Goal: Register for event/course

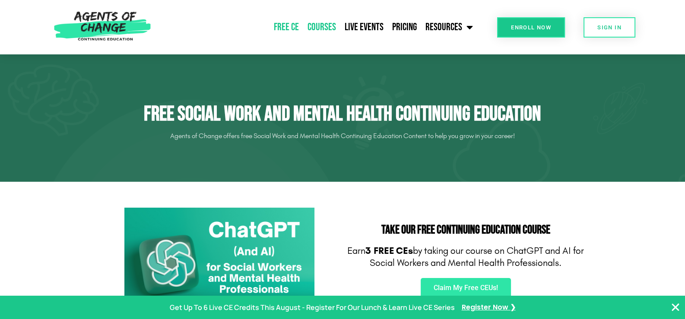
click at [324, 25] on link "Courses" at bounding box center [321, 27] width 37 height 22
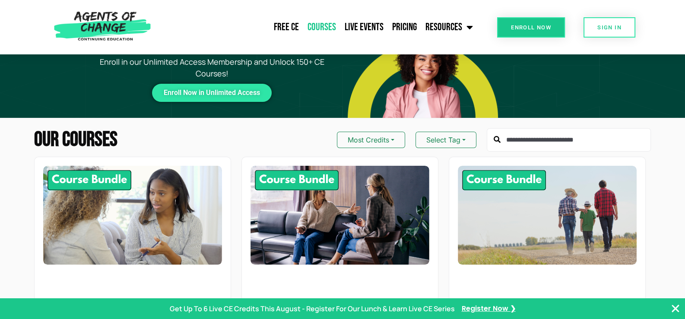
scroll to position [86, 0]
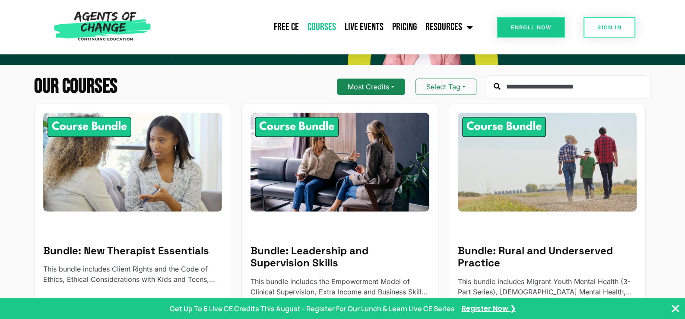
click at [394, 86] on button "Most Credits" at bounding box center [371, 87] width 68 height 16
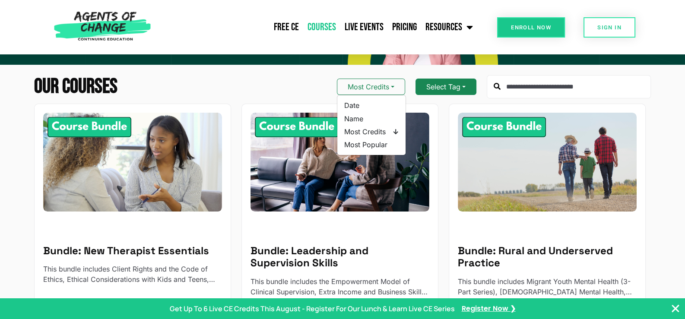
click at [462, 83] on button "Select Tag" at bounding box center [446, 87] width 61 height 16
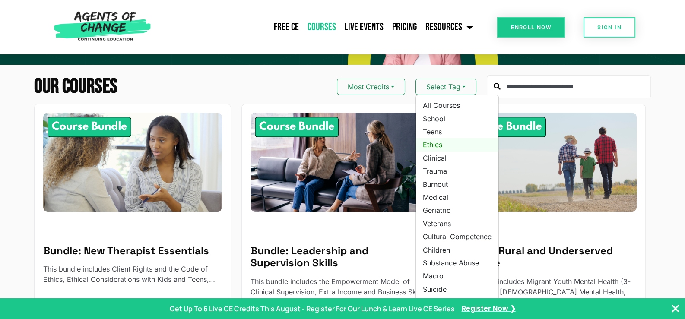
click at [434, 144] on link "Ethics" at bounding box center [457, 144] width 83 height 13
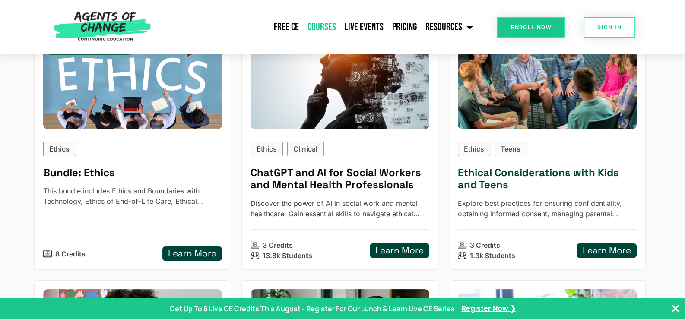
scroll to position [172, 0]
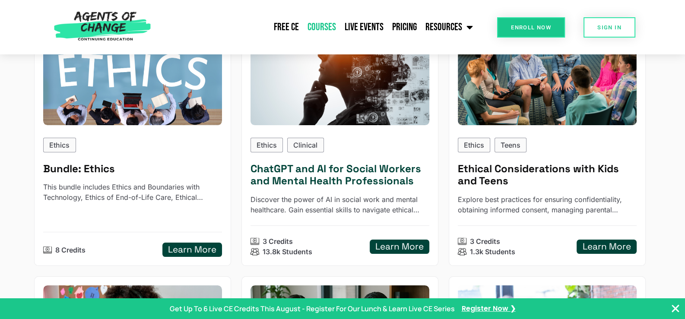
click at [270, 144] on p "Ethics" at bounding box center [267, 145] width 20 height 10
type input "******"
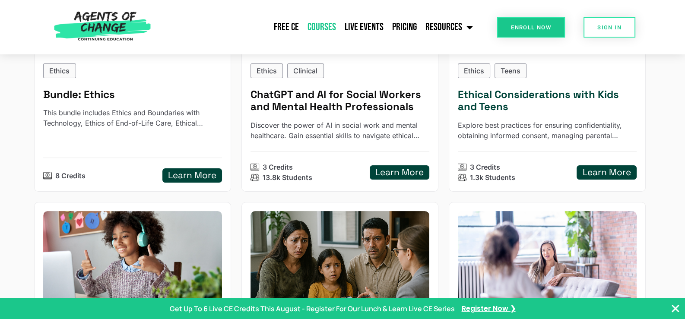
scroll to position [130, 0]
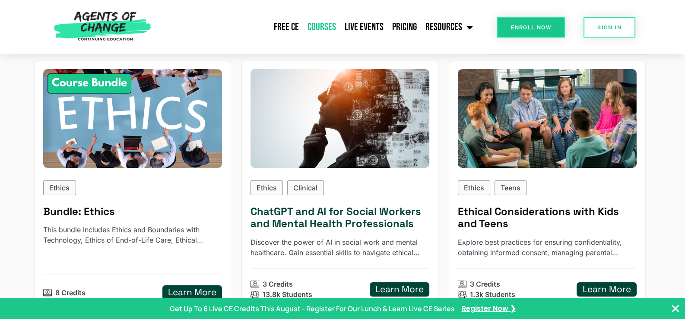
click at [320, 136] on img at bounding box center [339, 118] width 197 height 109
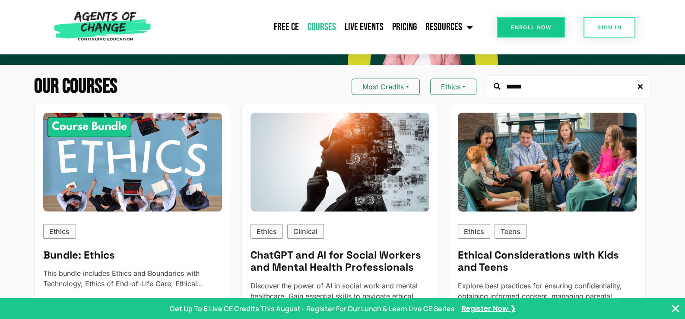
scroll to position [172, 0]
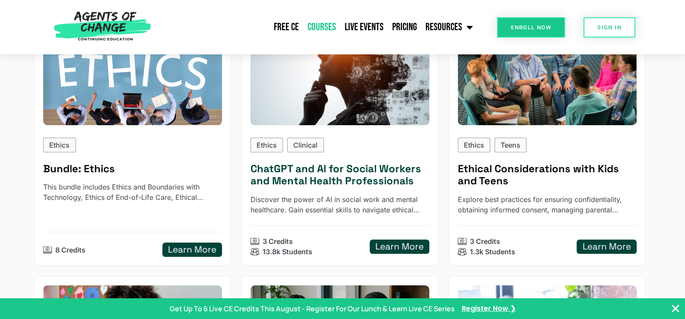
click at [400, 246] on h5 "Learn More" at bounding box center [399, 246] width 48 height 11
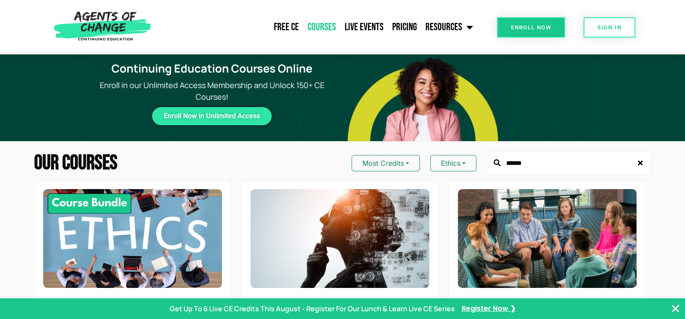
scroll to position [0, 0]
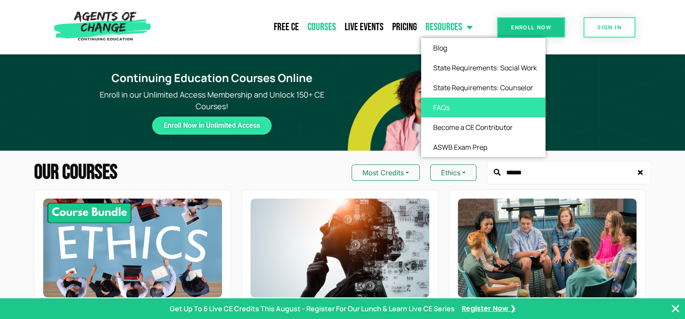
click at [443, 105] on link "FAQs" at bounding box center [483, 108] width 124 height 20
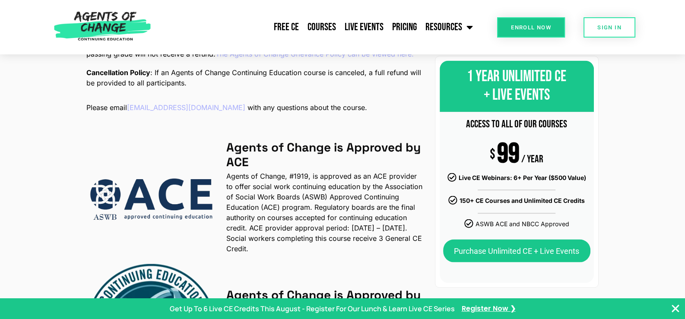
scroll to position [1944, 0]
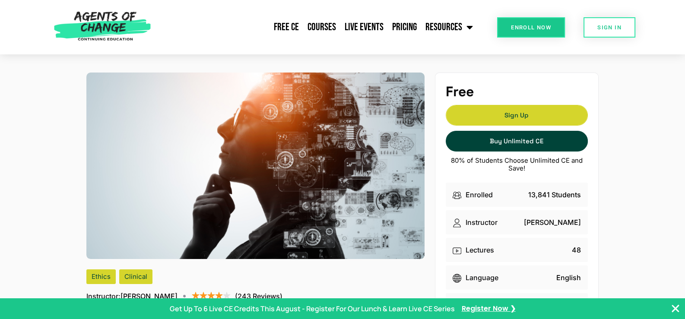
click at [521, 118] on span "Sign Up" at bounding box center [516, 115] width 141 height 6
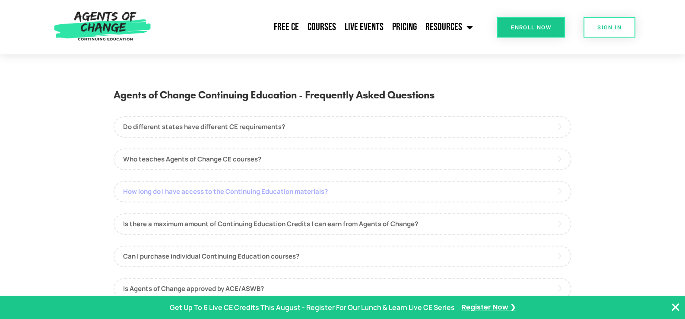
click at [244, 193] on link "How long do I have access to the Continuing Education materials?" at bounding box center [343, 192] width 458 height 22
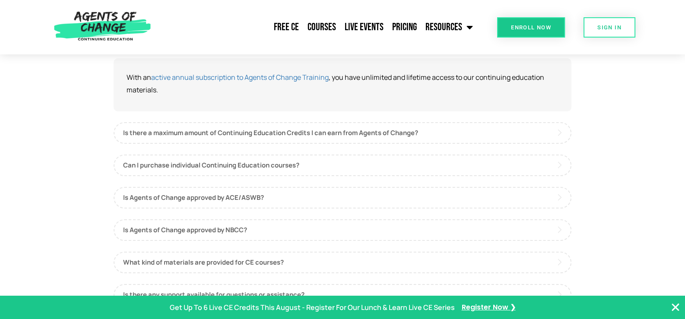
scroll to position [172, 0]
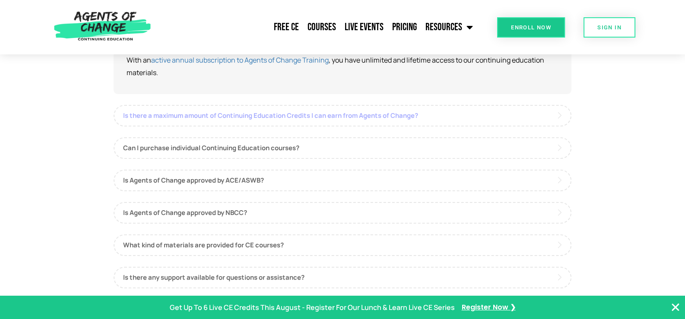
click at [260, 118] on link "Is there a maximum amount of Continuing Education Credits I can earn from Agent…" at bounding box center [343, 116] width 458 height 22
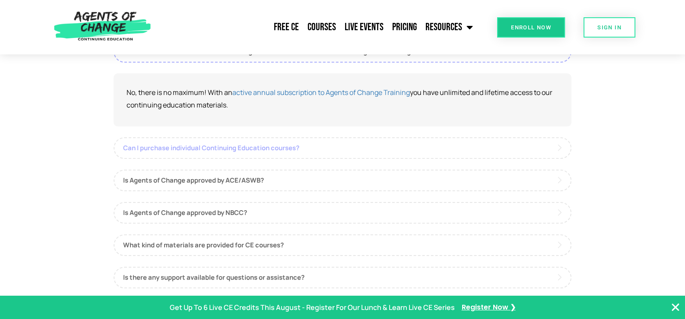
click at [230, 147] on link "Can I purchase individual Continuing Education courses?" at bounding box center [343, 148] width 458 height 22
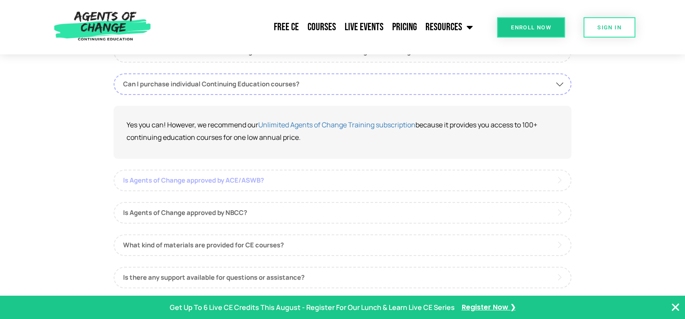
click at [232, 179] on link "Is Agents of Change approved by ACE/ASWB?" at bounding box center [343, 181] width 458 height 22
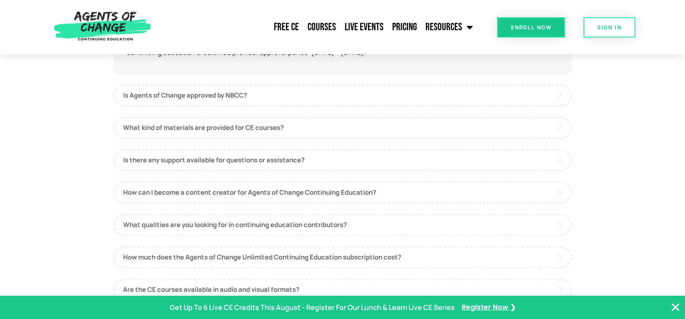
scroll to position [345, 0]
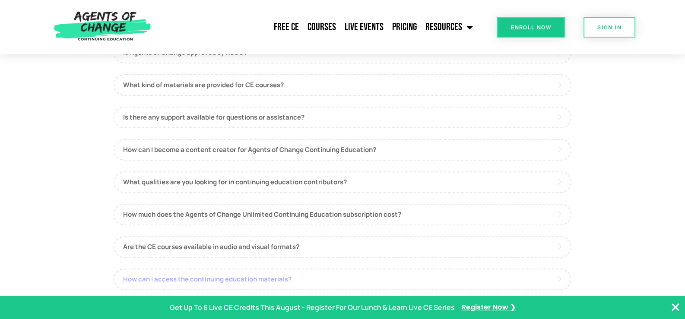
click at [195, 276] on link "How can I access the continuing education materials?" at bounding box center [343, 280] width 458 height 22
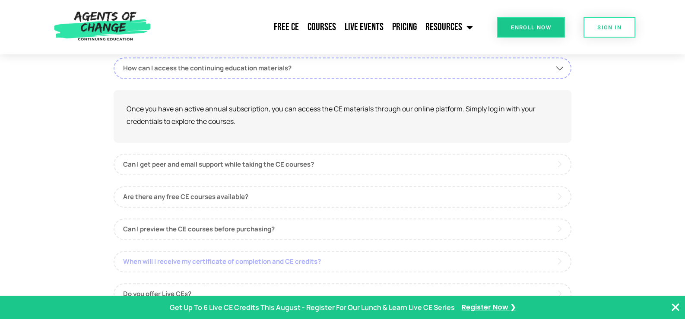
scroll to position [551, 0]
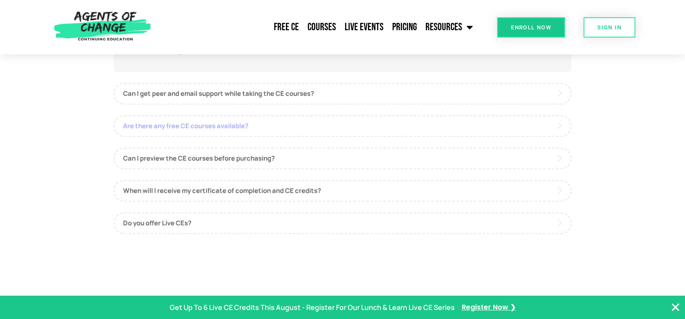
click at [188, 124] on link "Are there any free CE courses available?" at bounding box center [343, 126] width 458 height 22
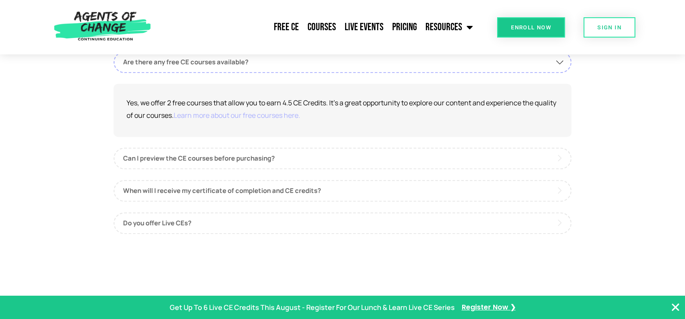
click at [278, 111] on link "Learn more about our free courses here." at bounding box center [237, 116] width 127 height 10
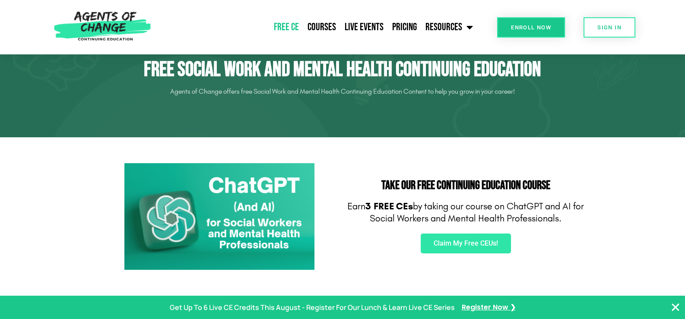
scroll to position [43, 0]
